Goal: Transaction & Acquisition: Purchase product/service

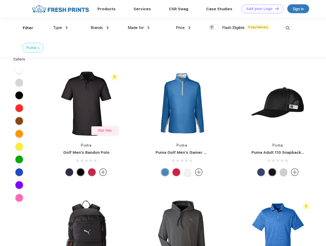
click at [261, 9] on link "Add your Logo Design Tool" at bounding box center [262, 8] width 42 height 9
click at [0, 0] on div "Design Tool" at bounding box center [0, 0] width 0 height 0
click at [275, 8] on link "Add your Logo Design Tool" at bounding box center [262, 8] width 42 height 9
click at [25, 28] on div "Filter" at bounding box center [28, 28] width 10 height 6
click at [60, 28] on span "Type" at bounding box center [57, 27] width 9 height 5
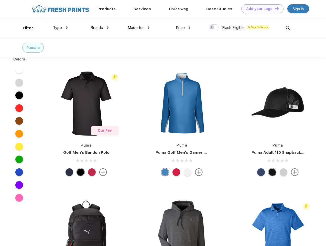
click at [100, 28] on span "Brands" at bounding box center [97, 27] width 12 height 5
click at [139, 28] on span "Made for" at bounding box center [136, 27] width 16 height 5
click at [183, 28] on span "Price" at bounding box center [180, 27] width 9 height 5
click at [214, 27] on div at bounding box center [214, 27] width 10 height 6
click at [212, 27] on input "checkbox" at bounding box center [210, 25] width 3 height 3
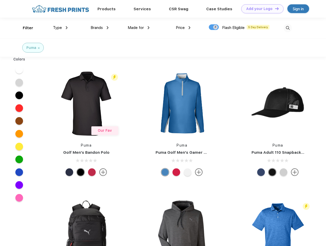
click at [288, 28] on img at bounding box center [288, 28] width 8 height 8
